Goal: Information Seeking & Learning: Check status

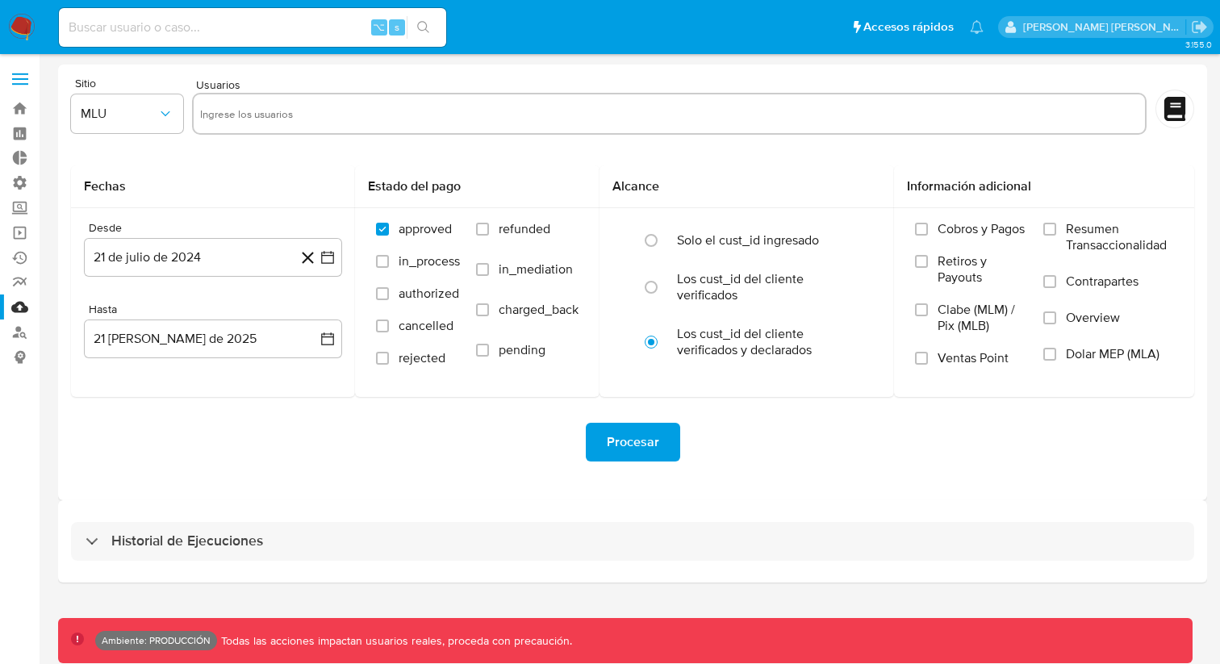
click at [661, 519] on div "Historial de Ejecuciones" at bounding box center [632, 541] width 1149 height 82
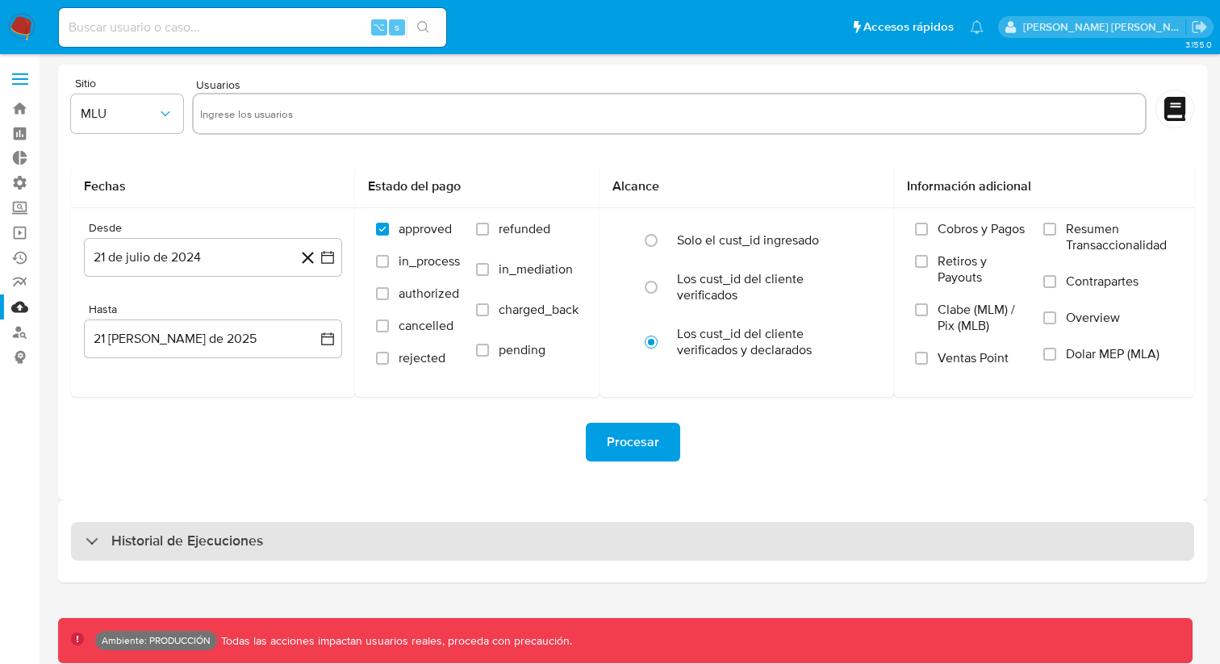
click at [662, 539] on div "Historial de Ejecuciones" at bounding box center [633, 541] width 1124 height 39
select select "10"
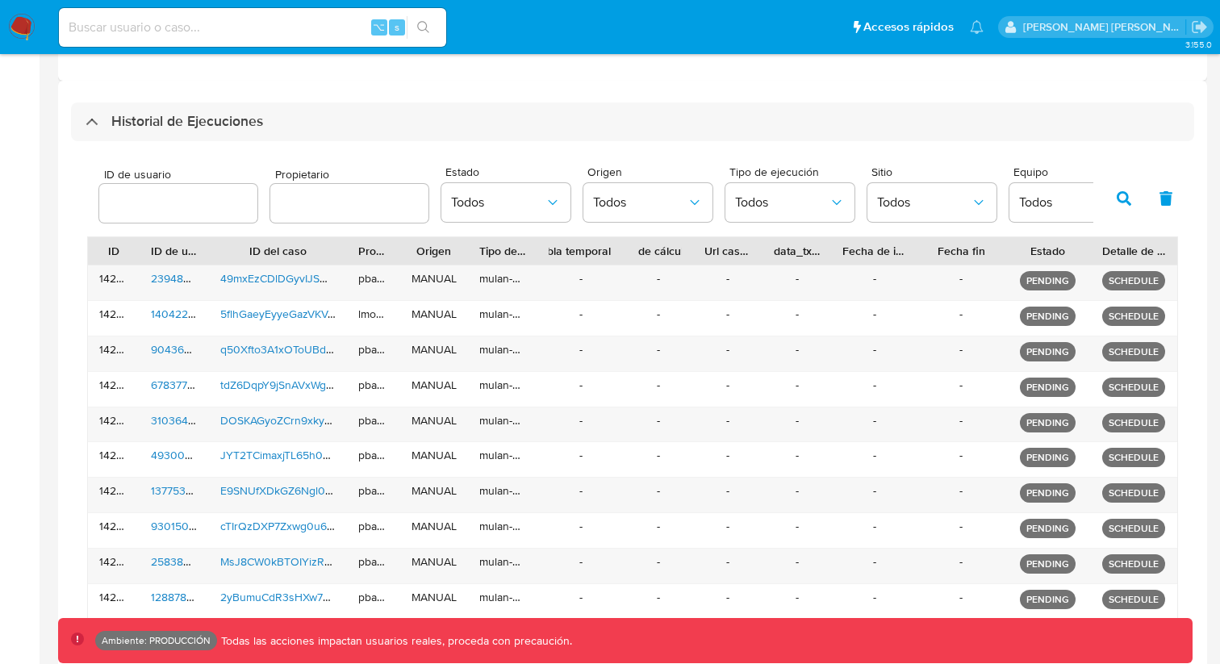
scroll to position [421, 0]
click at [919, 198] on span "Todos" at bounding box center [924, 202] width 94 height 16
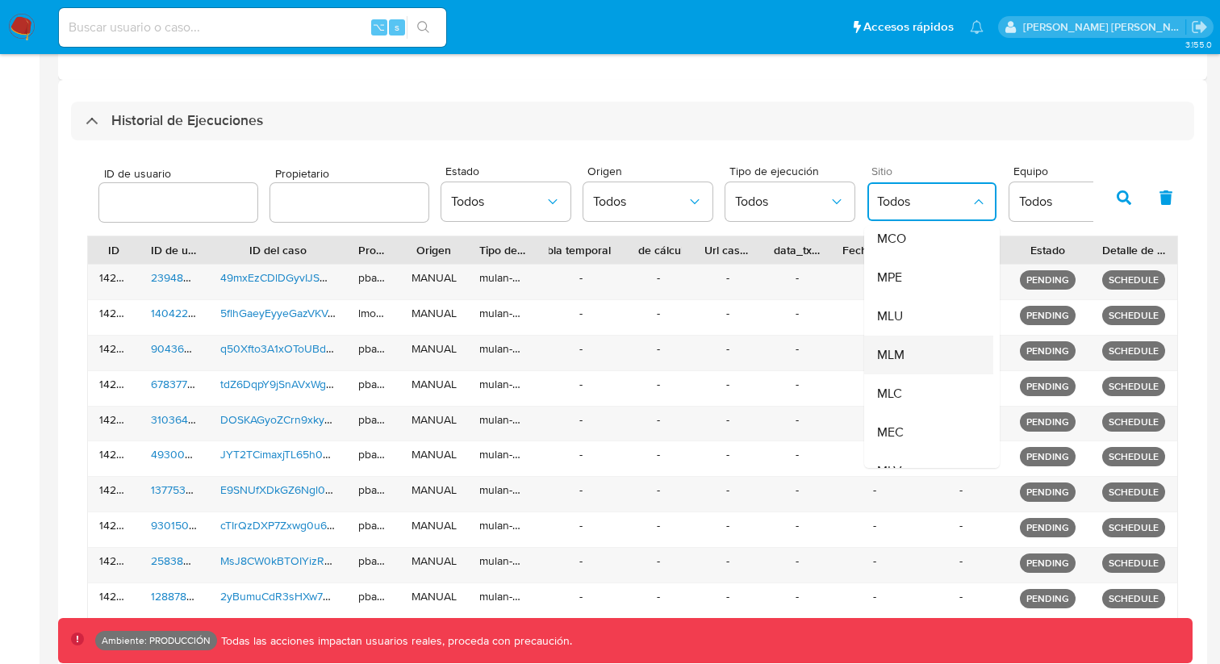
click at [890, 357] on span "MLM" at bounding box center [890, 355] width 27 height 16
click at [1130, 191] on icon "button" at bounding box center [1124, 197] width 15 height 15
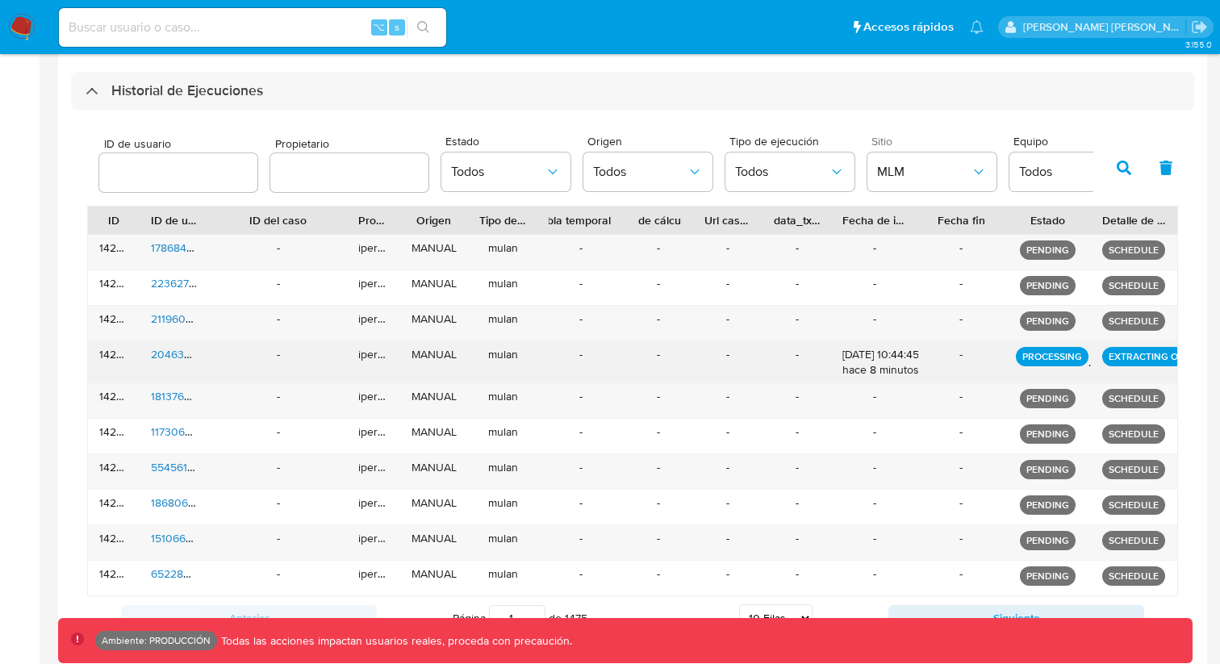
scroll to position [475, 0]
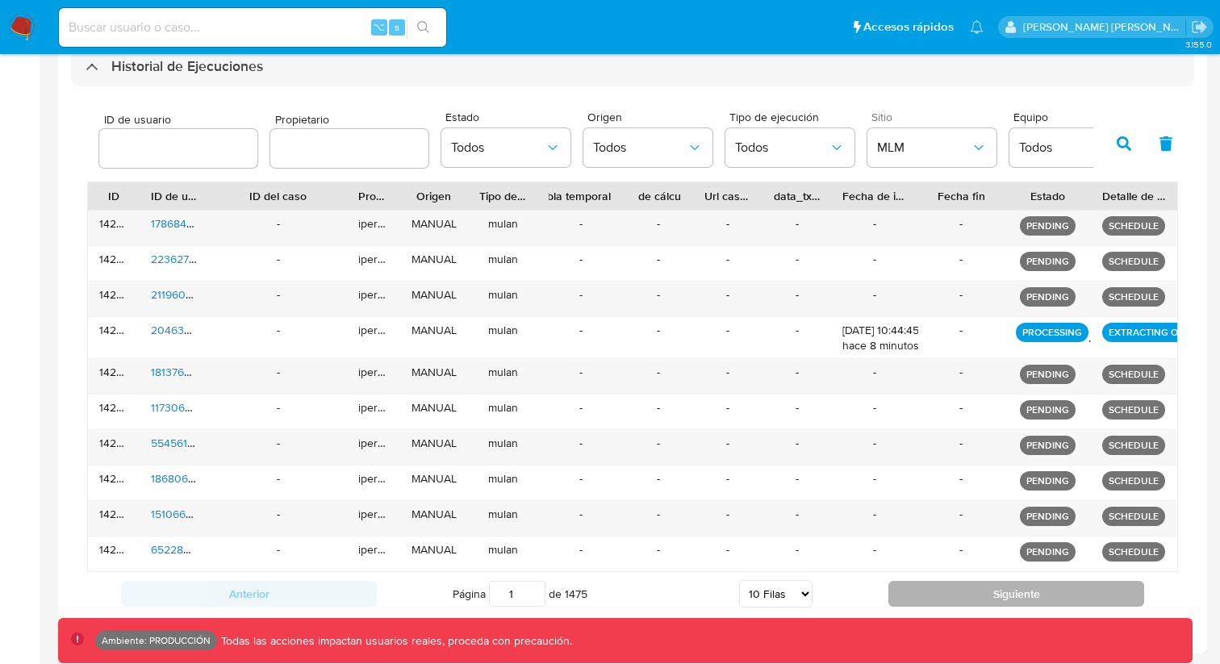
click at [974, 590] on button "Siguiente" at bounding box center [1017, 594] width 256 height 26
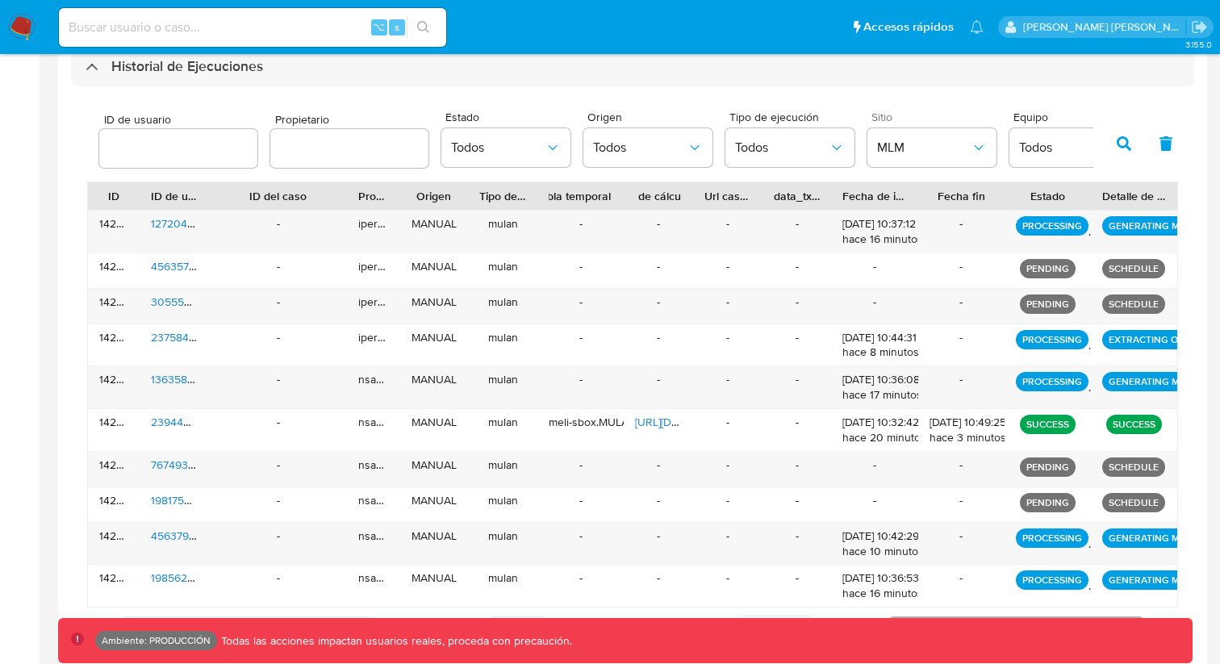
click at [974, 590] on div "-" at bounding box center [962, 586] width 86 height 42
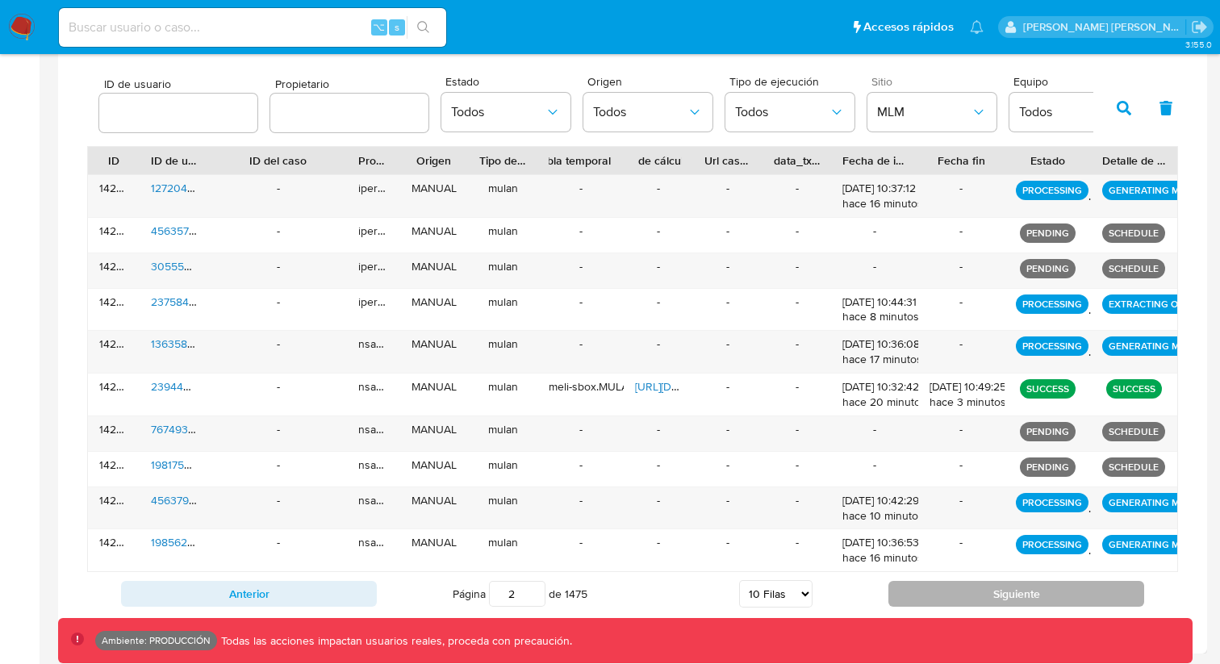
click at [974, 593] on button "Siguiente" at bounding box center [1017, 594] width 256 height 26
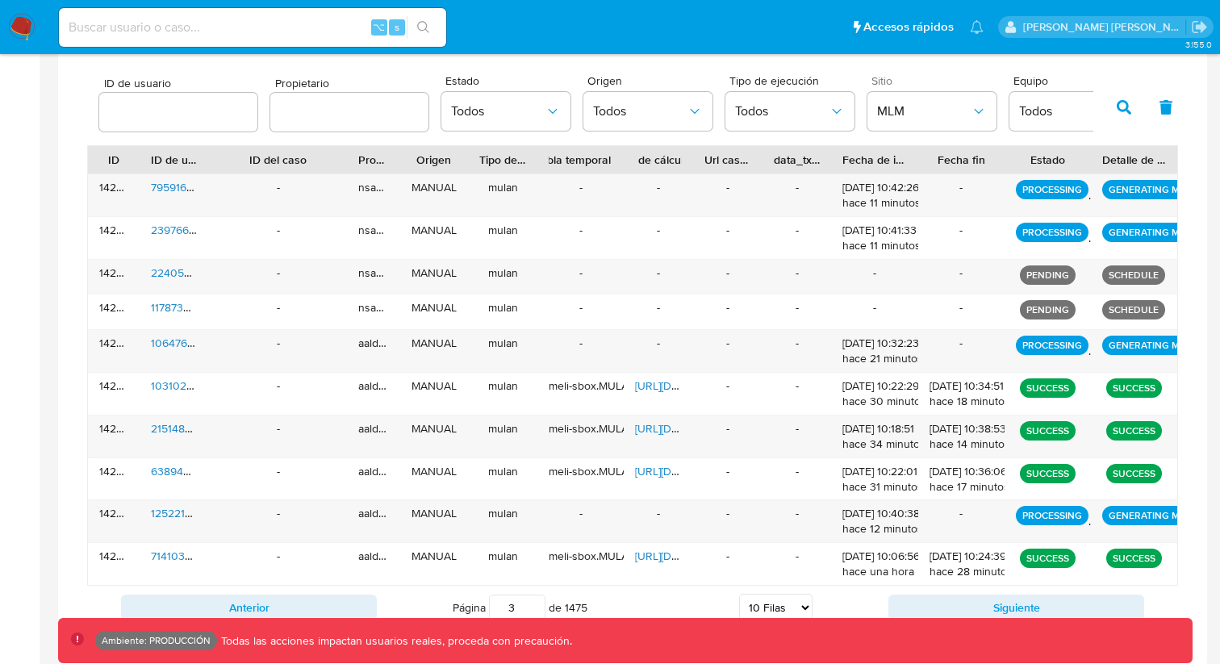
scroll to position [525, 0]
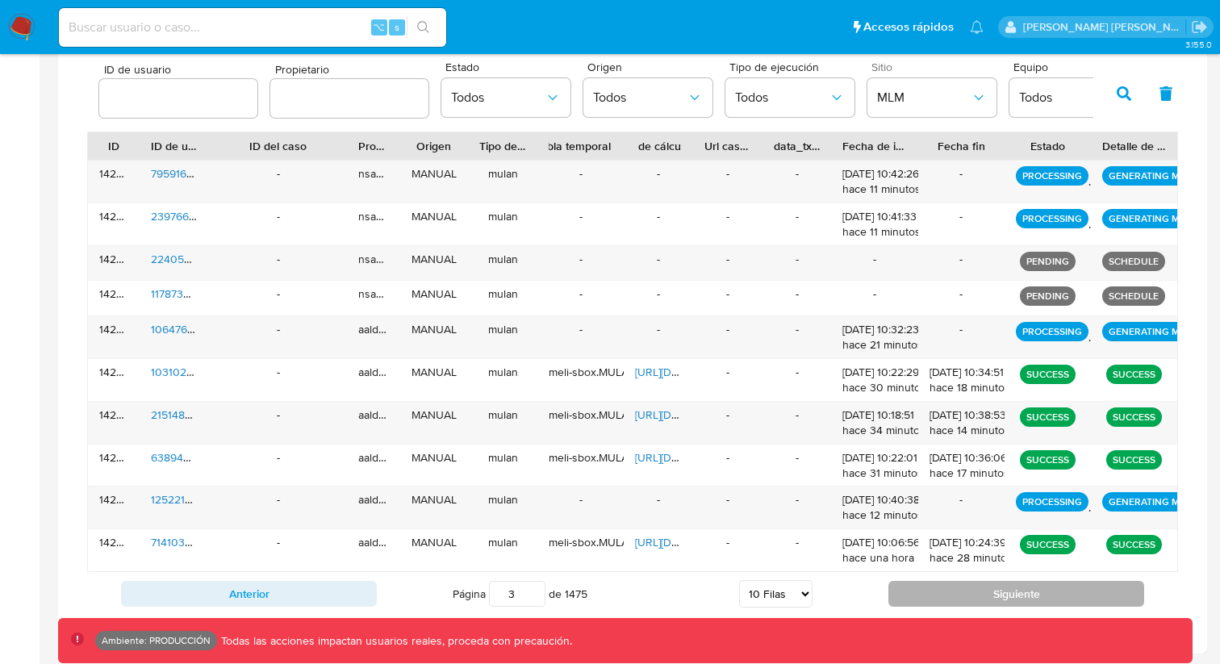
click at [973, 592] on button "Siguiente" at bounding box center [1017, 594] width 256 height 26
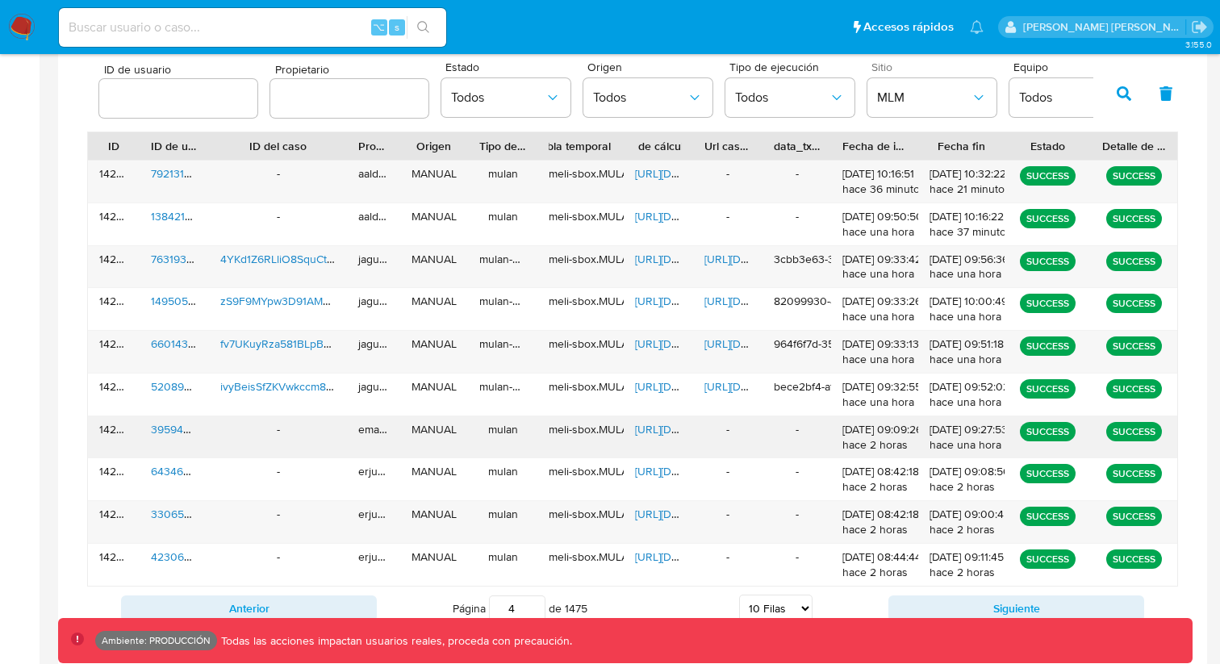
scroll to position [539, 0]
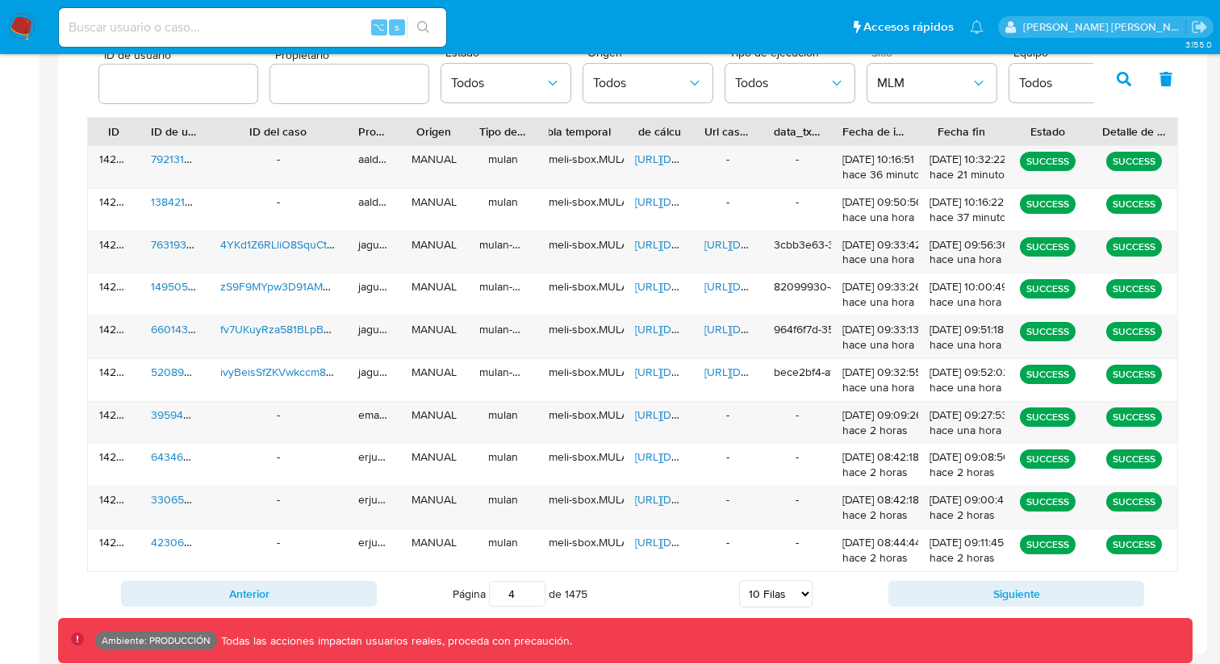
click at [925, 580] on div "Anterior Página 4 de 1475 5 [PERSON_NAME] 10 [PERSON_NAME] 20 [PERSON_NAME] 25 …" at bounding box center [632, 594] width 1091 height 44
click at [927, 588] on button "Siguiente" at bounding box center [1017, 594] width 256 height 26
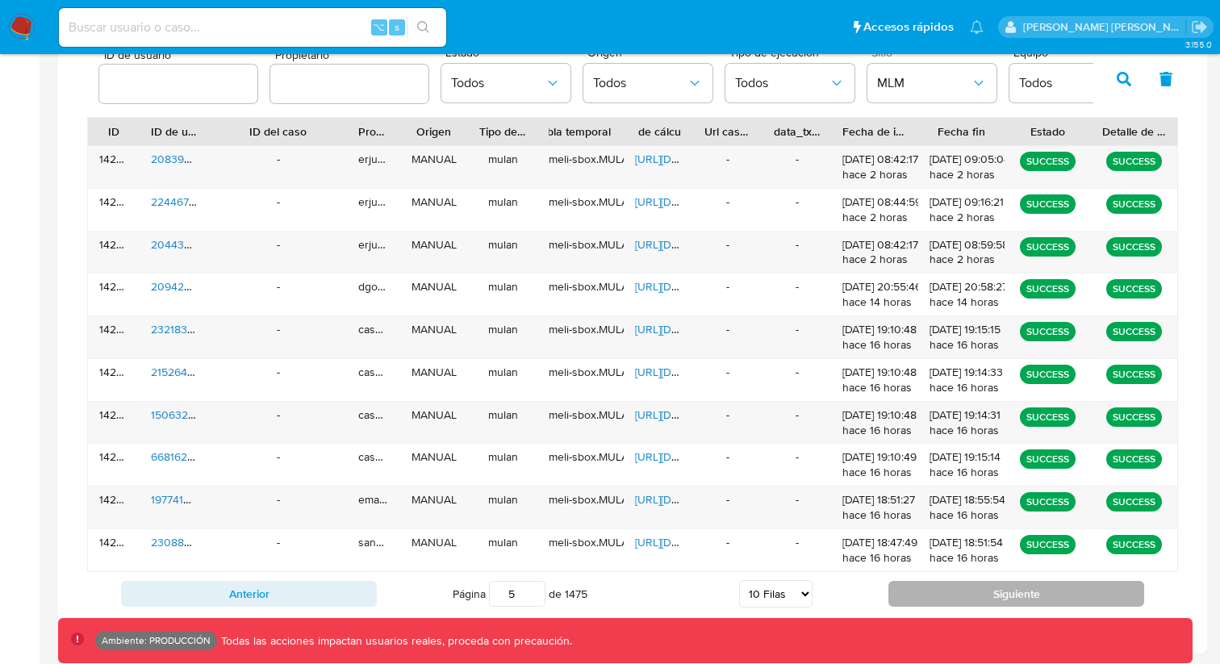
click at [931, 595] on button "Siguiente" at bounding box center [1017, 594] width 256 height 26
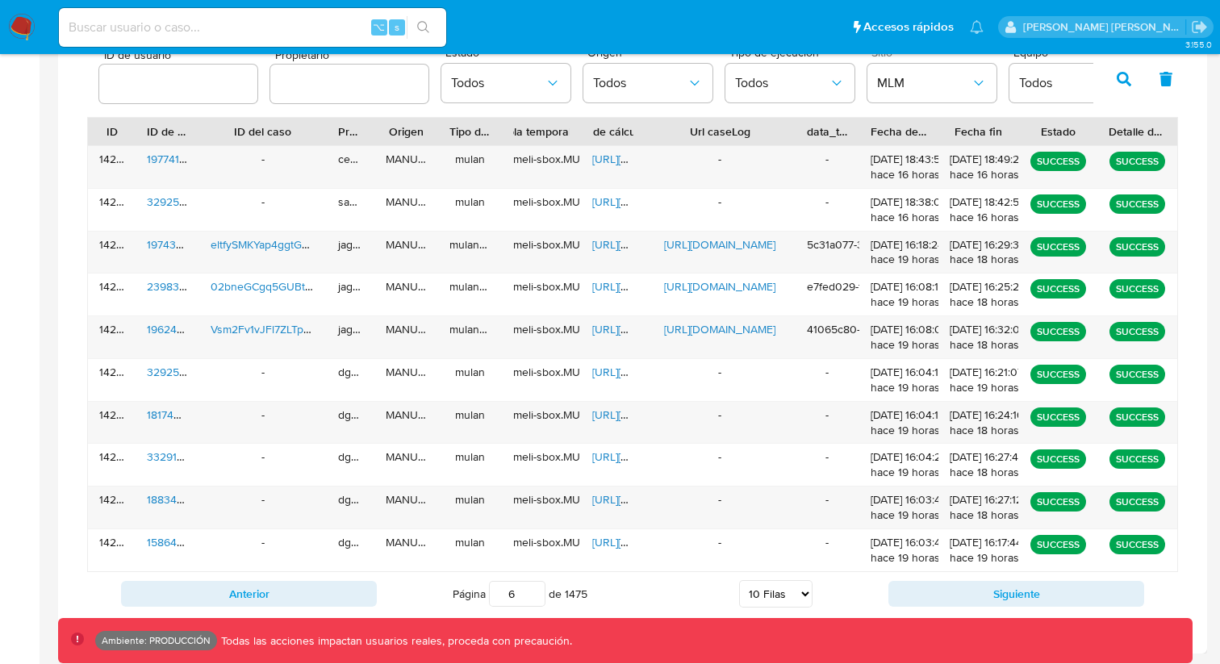
drag, startPoint x: 762, startPoint y: 131, endPoint x: 843, endPoint y: 136, distance: 81.7
click at [843, 136] on div "ID ID de usuario ID del caso Propietario Origen Tipo de ejecución Tabla tempora…" at bounding box center [633, 131] width 1090 height 27
click at [642, 126] on div at bounding box center [643, 131] width 29 height 27
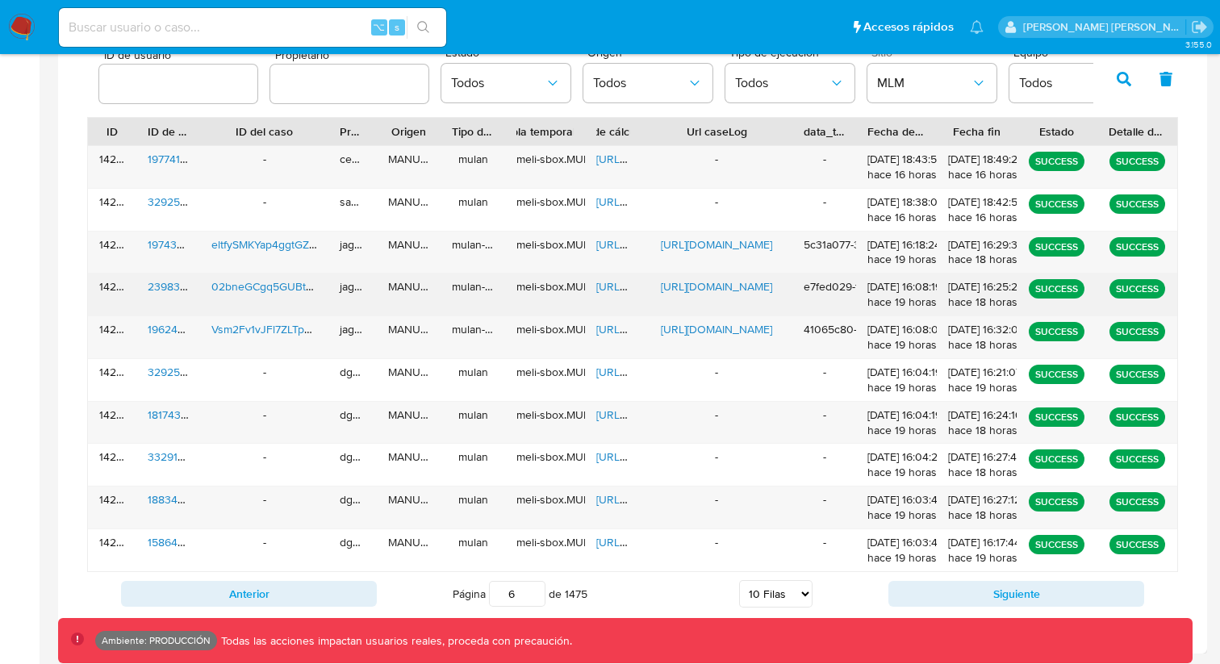
click at [609, 287] on span "[URL][DOMAIN_NAME]" at bounding box center [651, 286] width 111 height 16
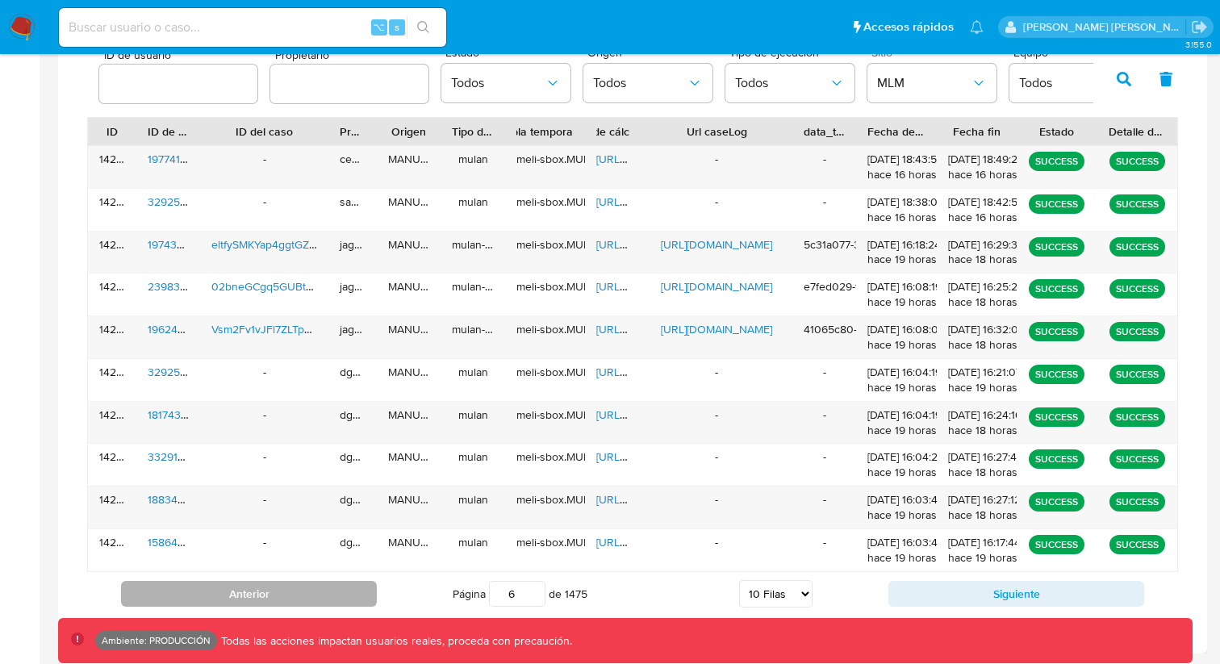
click at [325, 588] on button "Anterior" at bounding box center [249, 594] width 256 height 26
type input "5"
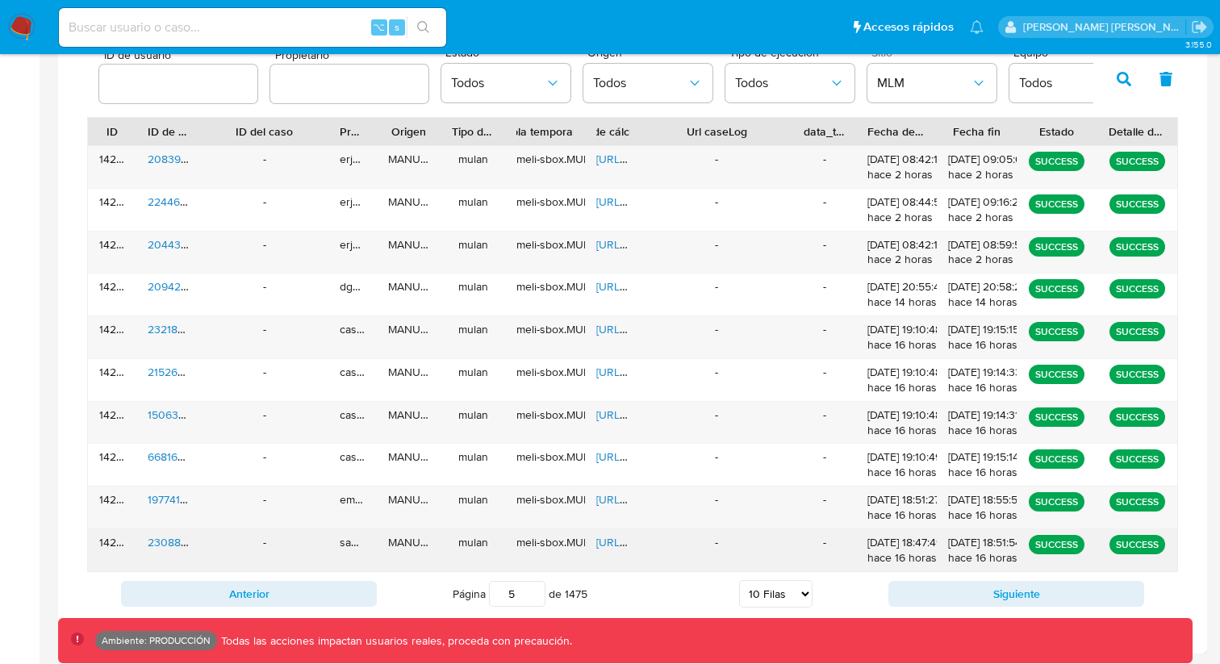
click at [606, 542] on span "[URL][DOMAIN_NAME]" at bounding box center [651, 542] width 111 height 16
